Goal: Task Accomplishment & Management: Complete application form

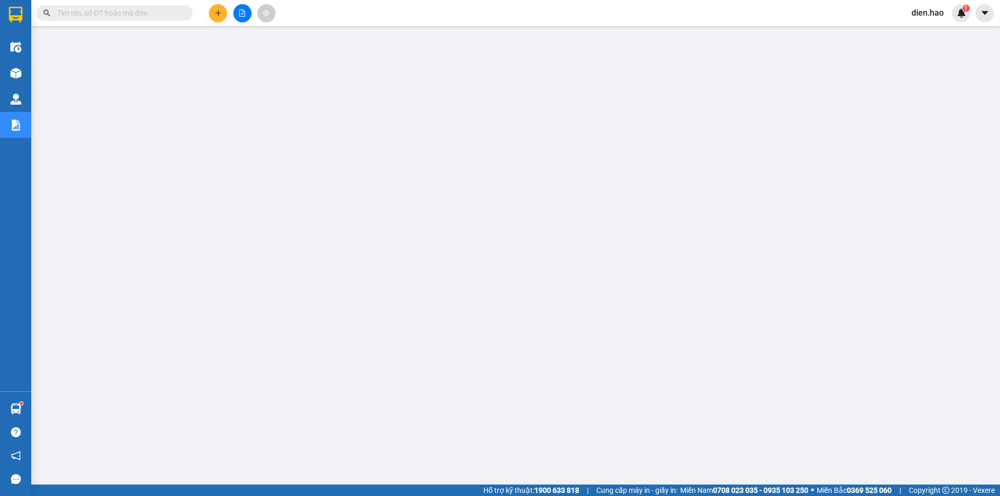
click at [178, 15] on input "text" at bounding box center [118, 12] width 123 height 11
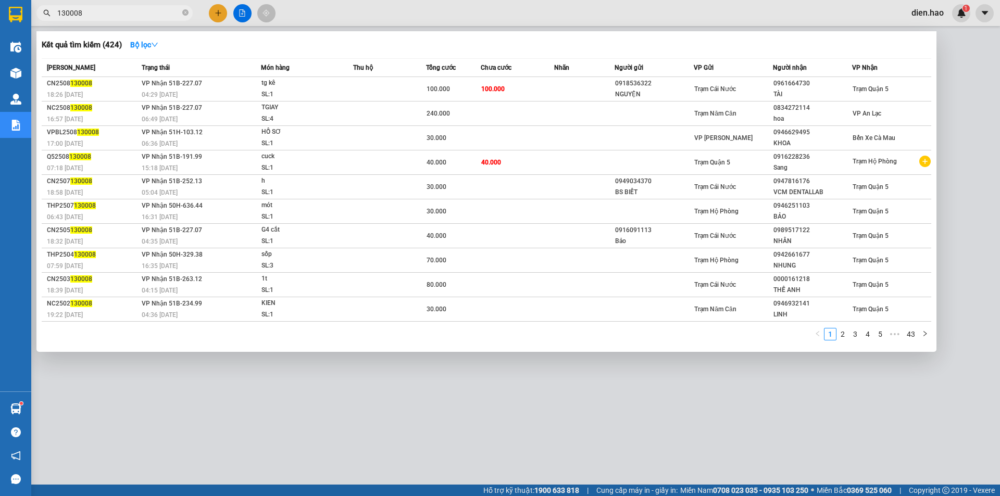
click at [56, 12] on span "130008" at bounding box center [114, 13] width 156 height 16
click at [58, 12] on input "130008" at bounding box center [118, 12] width 123 height 11
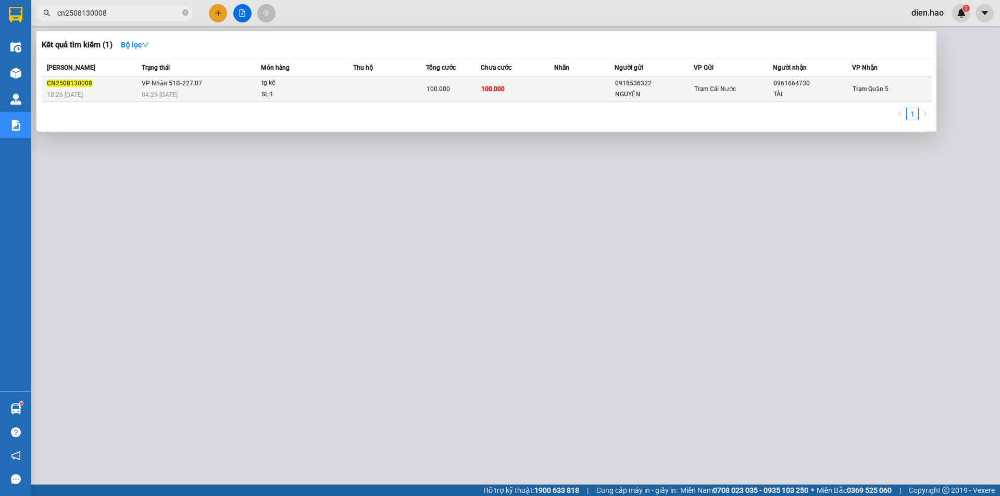
type input "cn2508130008"
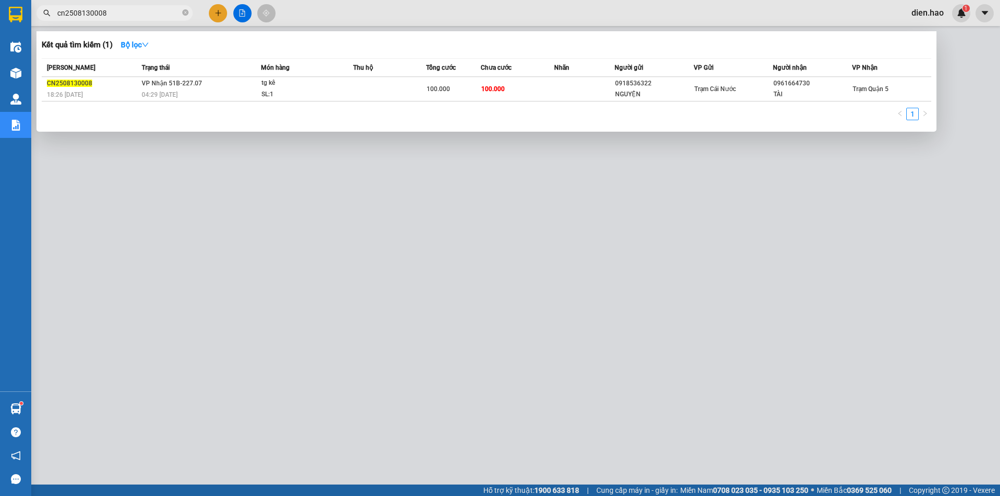
click at [451, 91] on div "100.000" at bounding box center [454, 88] width 54 height 11
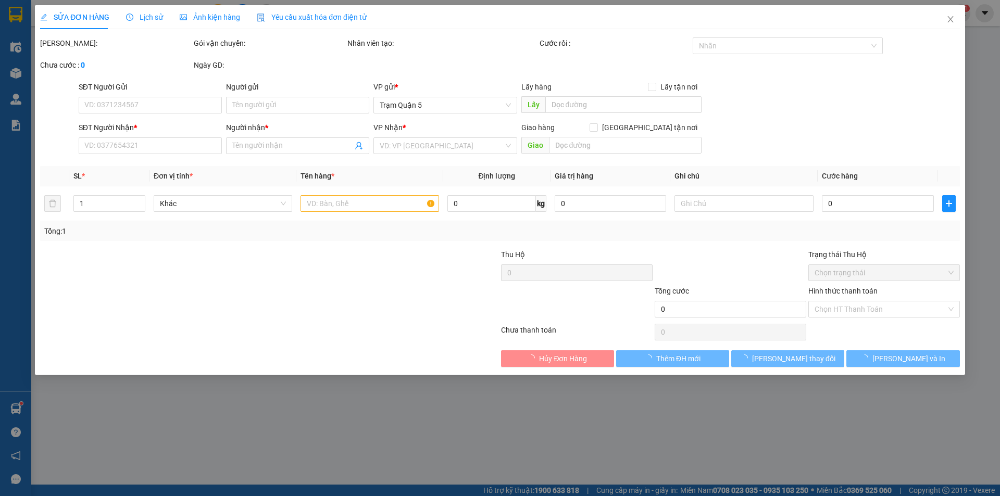
type input "0918536322"
type input "NGUYỆN"
type input "0961664730"
type input "TÀI"
type input "100.000"
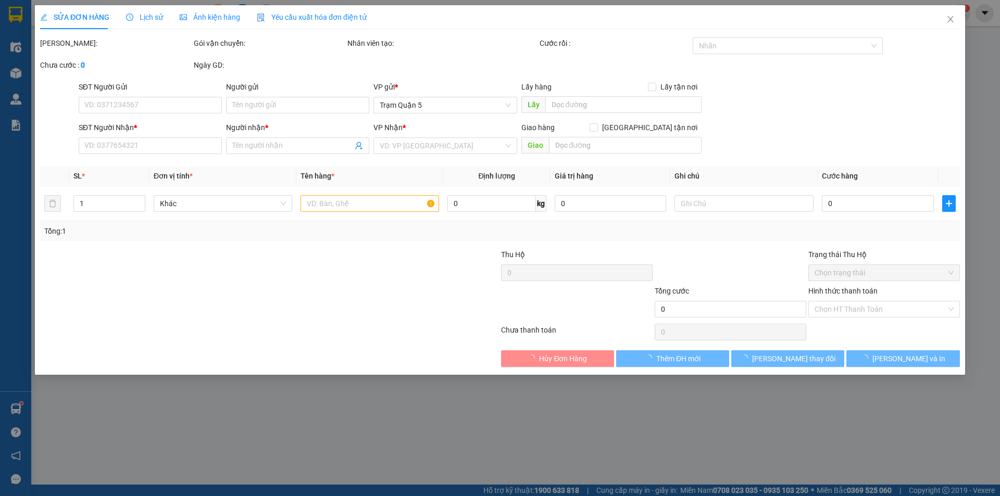
type input "100.000"
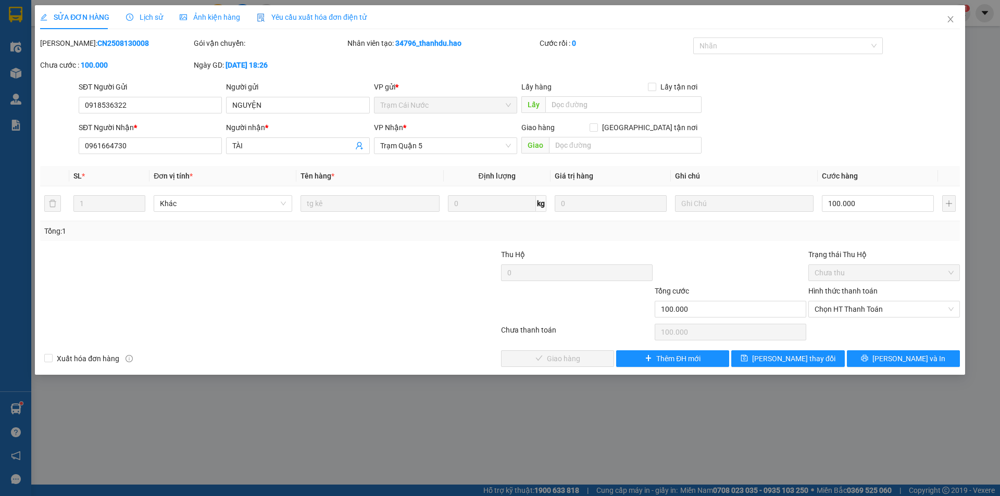
click at [218, 22] on div "Ảnh kiện hàng" at bounding box center [210, 16] width 60 height 11
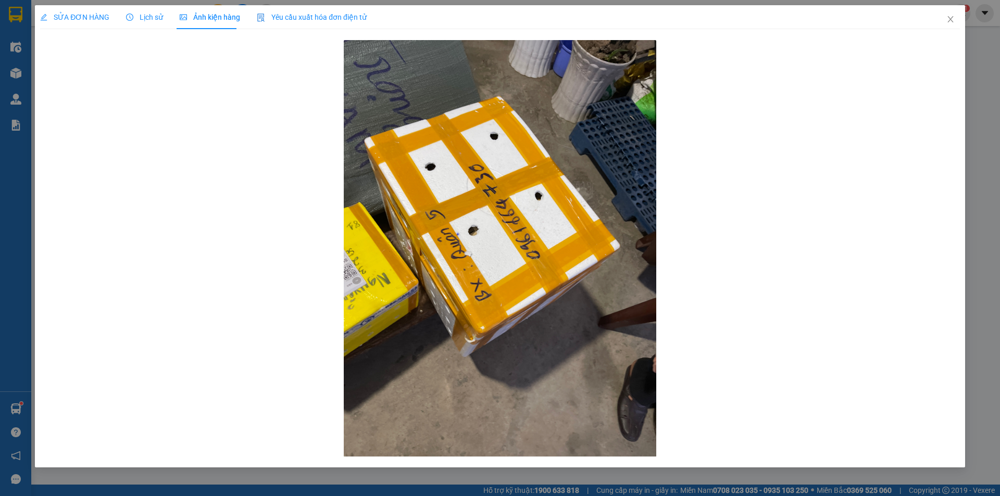
click at [93, 18] on span "SỬA ĐƠN HÀNG" at bounding box center [74, 17] width 69 height 8
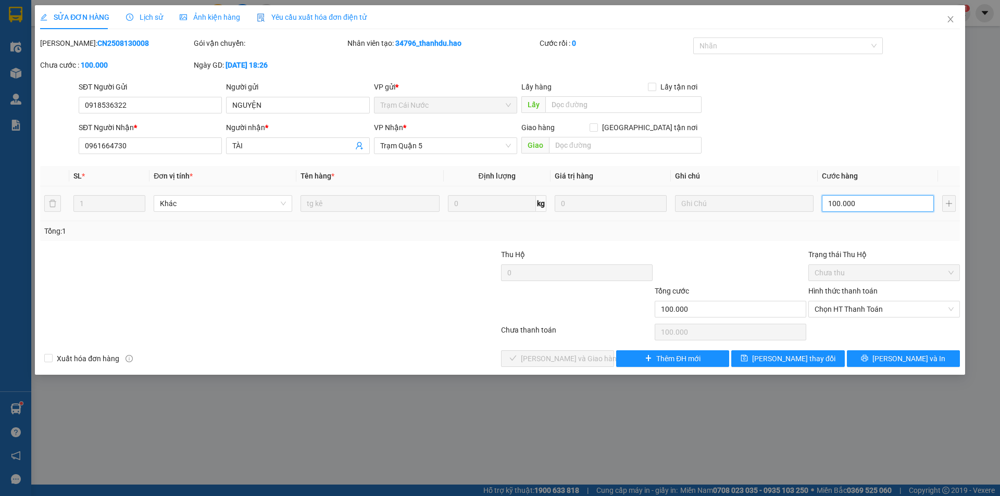
click at [873, 200] on input "100.000" at bounding box center [878, 203] width 112 height 17
type input "0"
type input "6"
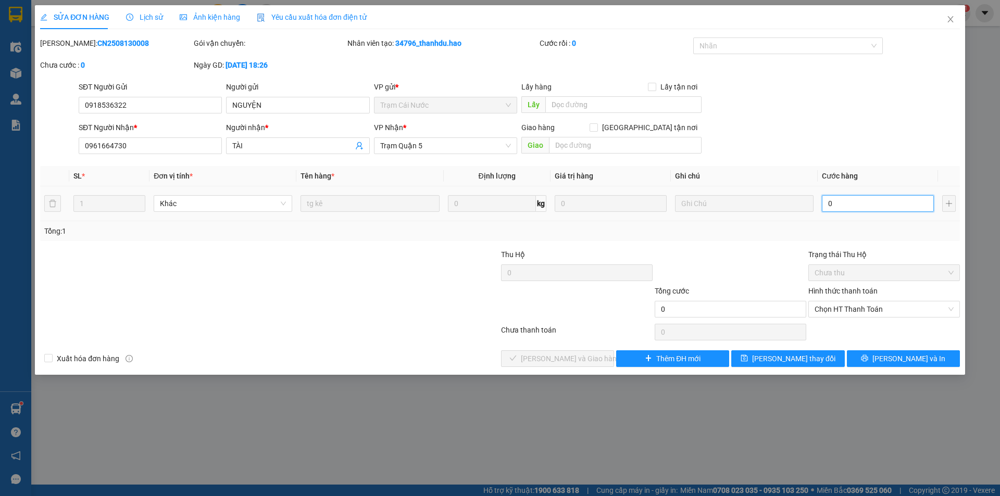
type input "6"
type input "006"
type input "60"
type input "0.060"
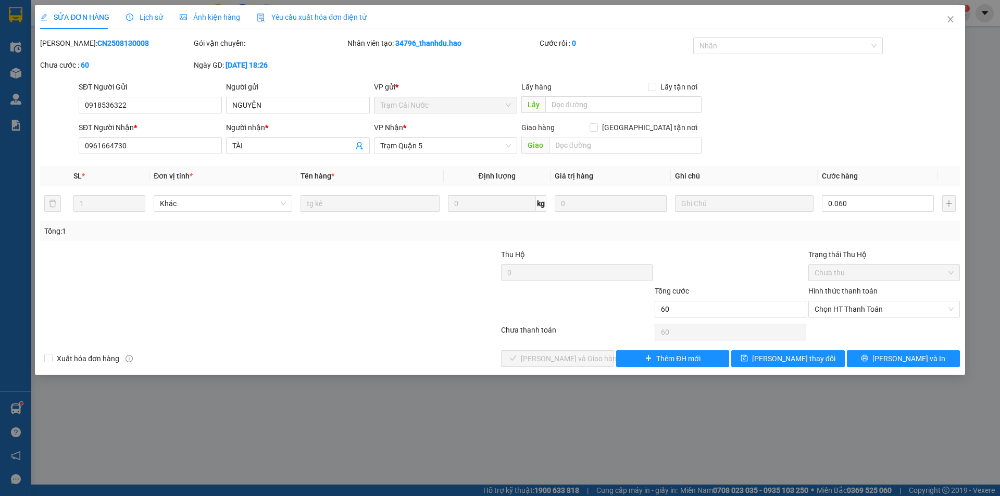
click at [768, 239] on div "Tổng: 1" at bounding box center [500, 231] width 920 height 20
type input "60.000"
click at [896, 356] on span "[PERSON_NAME] và In" at bounding box center [908, 358] width 73 height 11
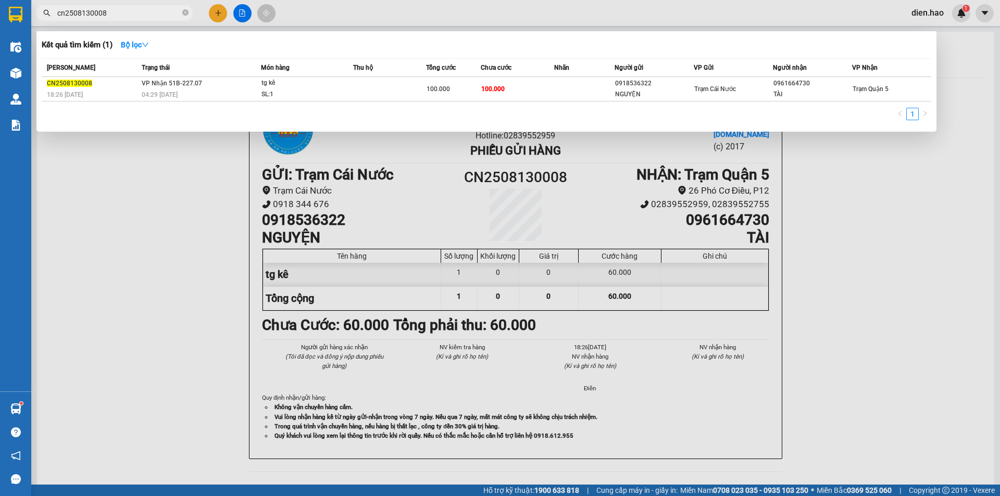
click at [150, 16] on input "cn2508130008" at bounding box center [118, 12] width 123 height 11
type input "c"
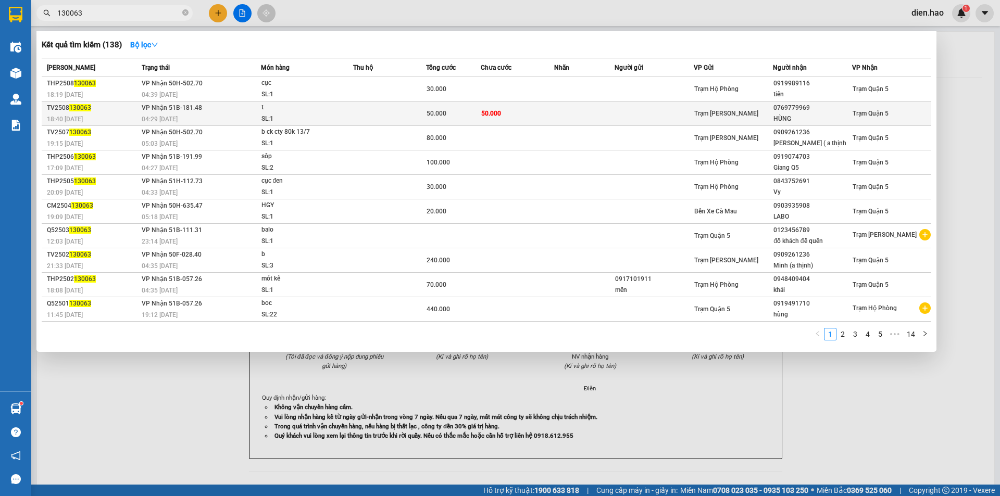
type input "130063"
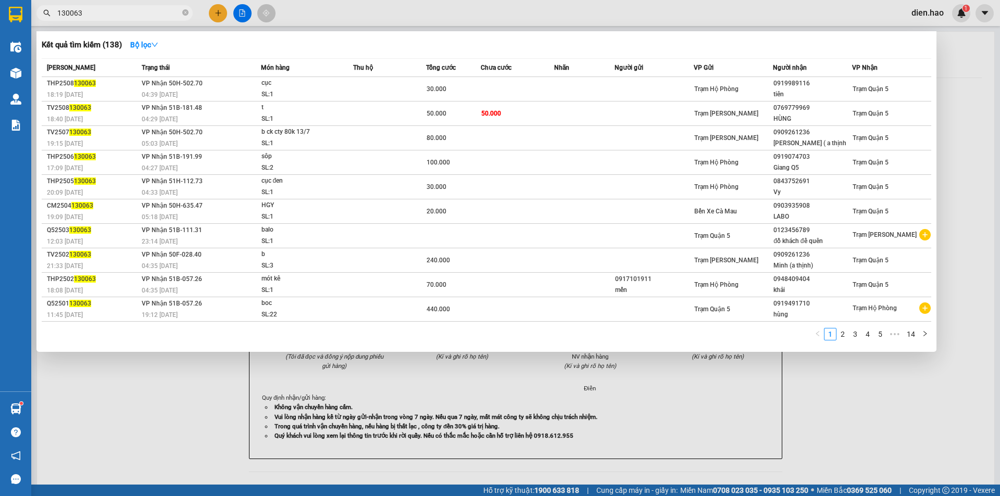
click at [323, 108] on div "t" at bounding box center [300, 107] width 78 height 11
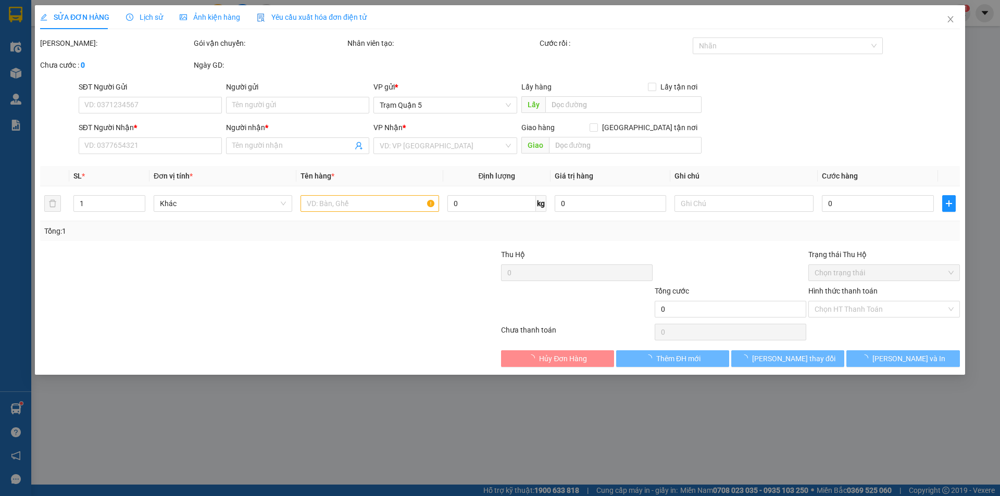
type input "0769779969"
type input "HÙNG"
type input "50.000"
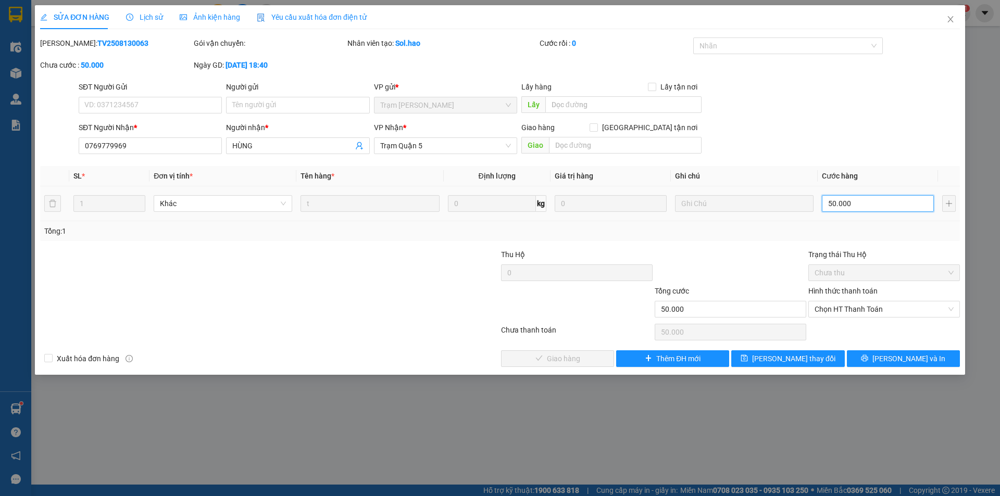
click at [894, 204] on input "50.000" at bounding box center [878, 203] width 112 height 17
click at [211, 17] on span "Ảnh kiện hàng" at bounding box center [210, 17] width 60 height 8
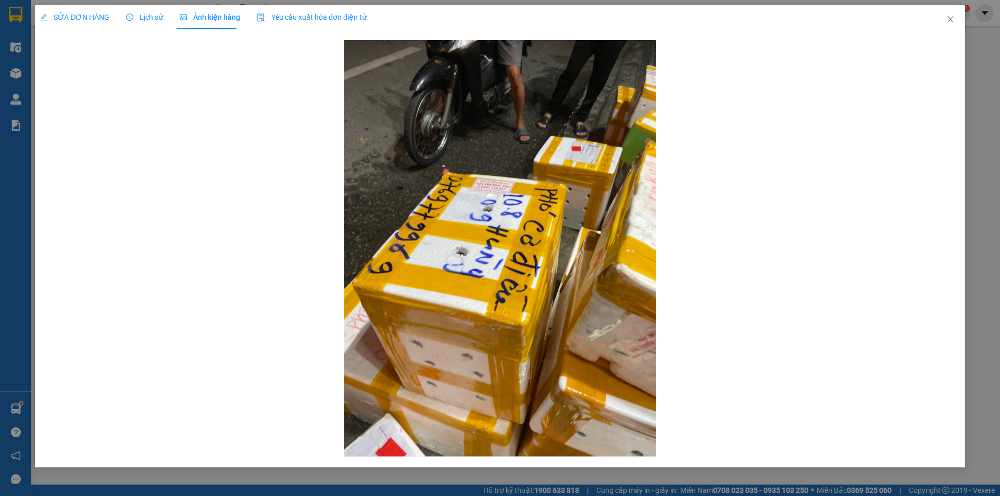
click at [94, 26] on div "SỬA ĐƠN HÀNG" at bounding box center [74, 17] width 69 height 24
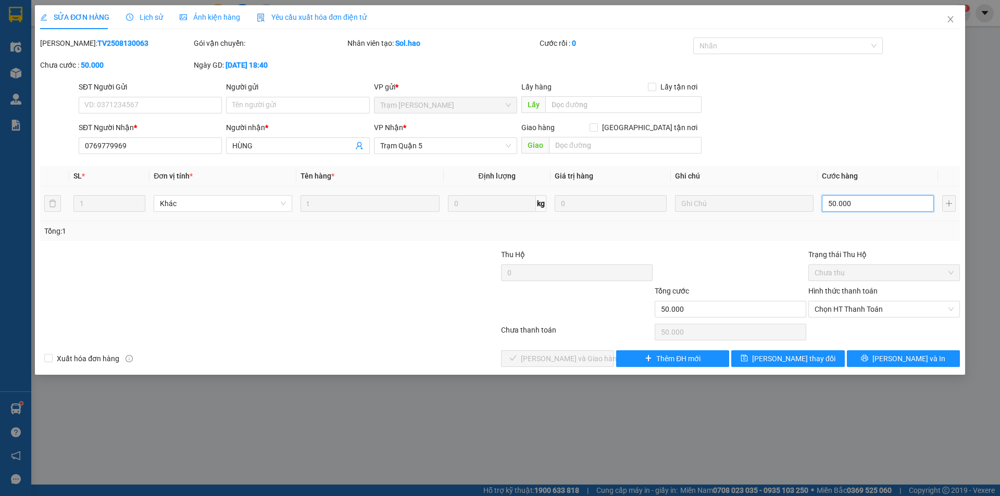
click at [875, 205] on input "50.000" at bounding box center [878, 203] width 112 height 17
type input "0"
type input "4"
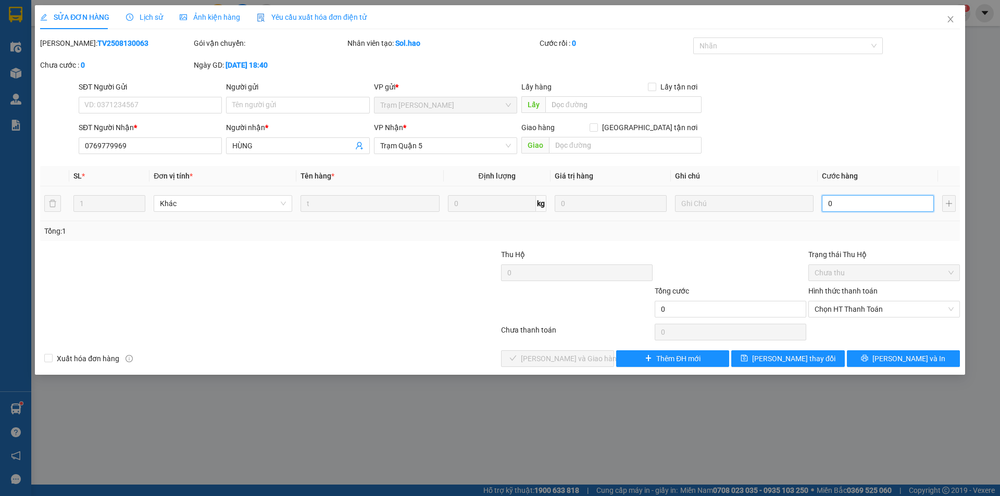
type input "4"
type input "004"
type input "40"
type input "0.040"
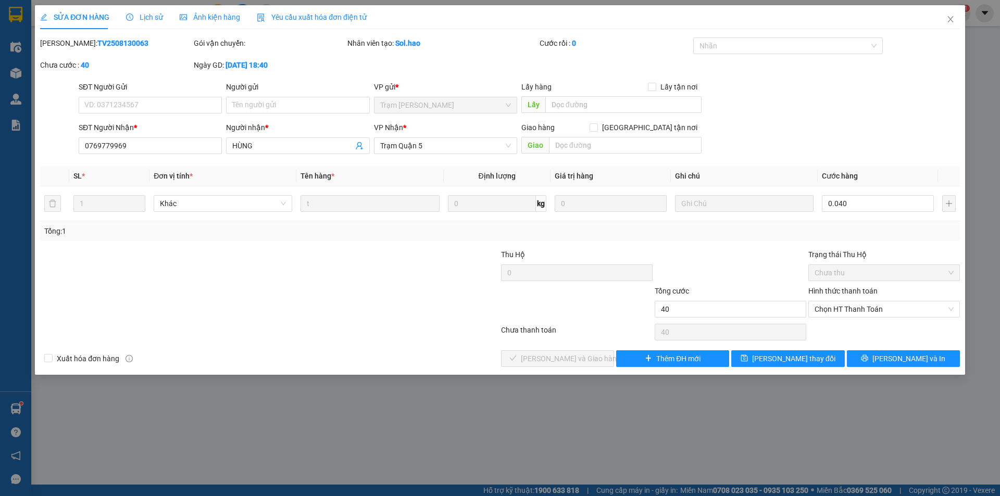
click at [806, 242] on div "Total Paid Fee 0 Total UnPaid Fee 50.000 Cash Collection Total Fee Mã ĐH: TV250…" at bounding box center [500, 203] width 920 height 330
type input "40.000"
click at [868, 356] on icon "printer" at bounding box center [864, 358] width 7 height 7
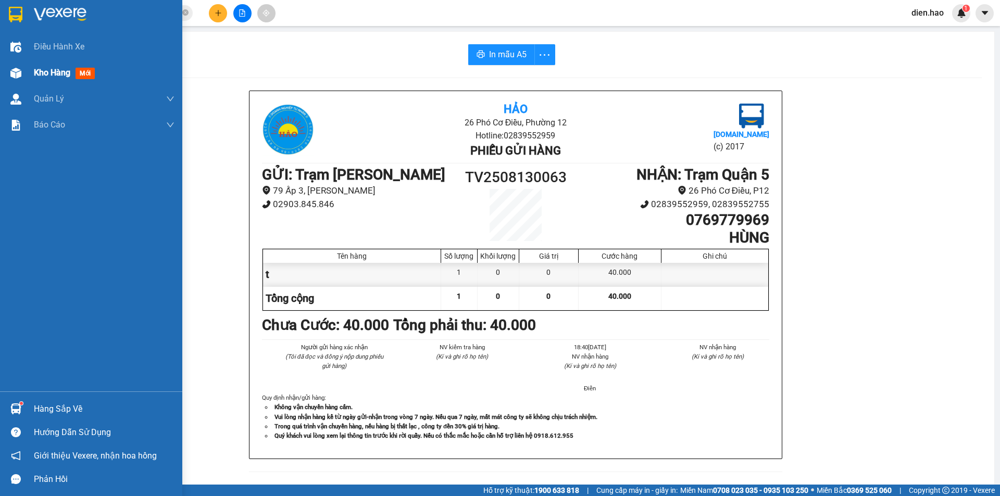
click at [41, 78] on div "Kho hàng mới" at bounding box center [66, 72] width 65 height 13
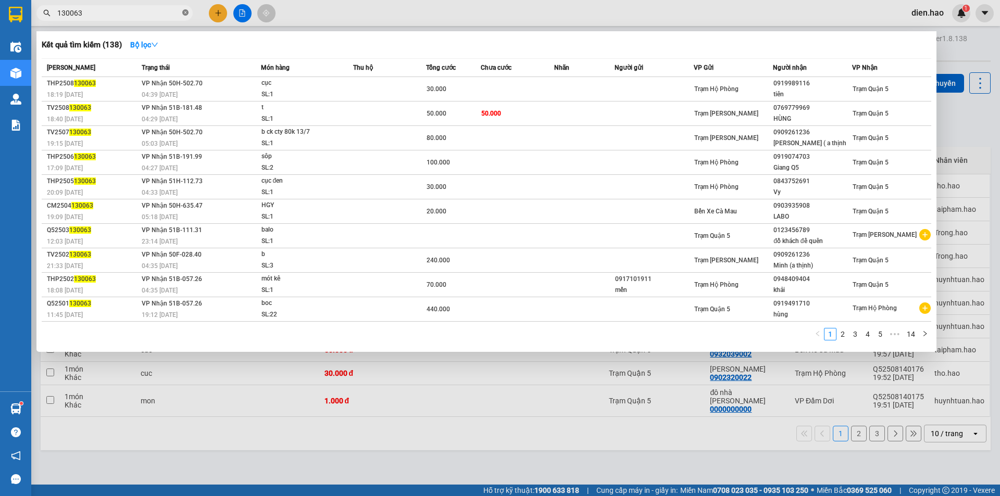
click at [187, 15] on icon "close-circle" at bounding box center [185, 12] width 6 height 6
